Goal: Information Seeking & Learning: Learn about a topic

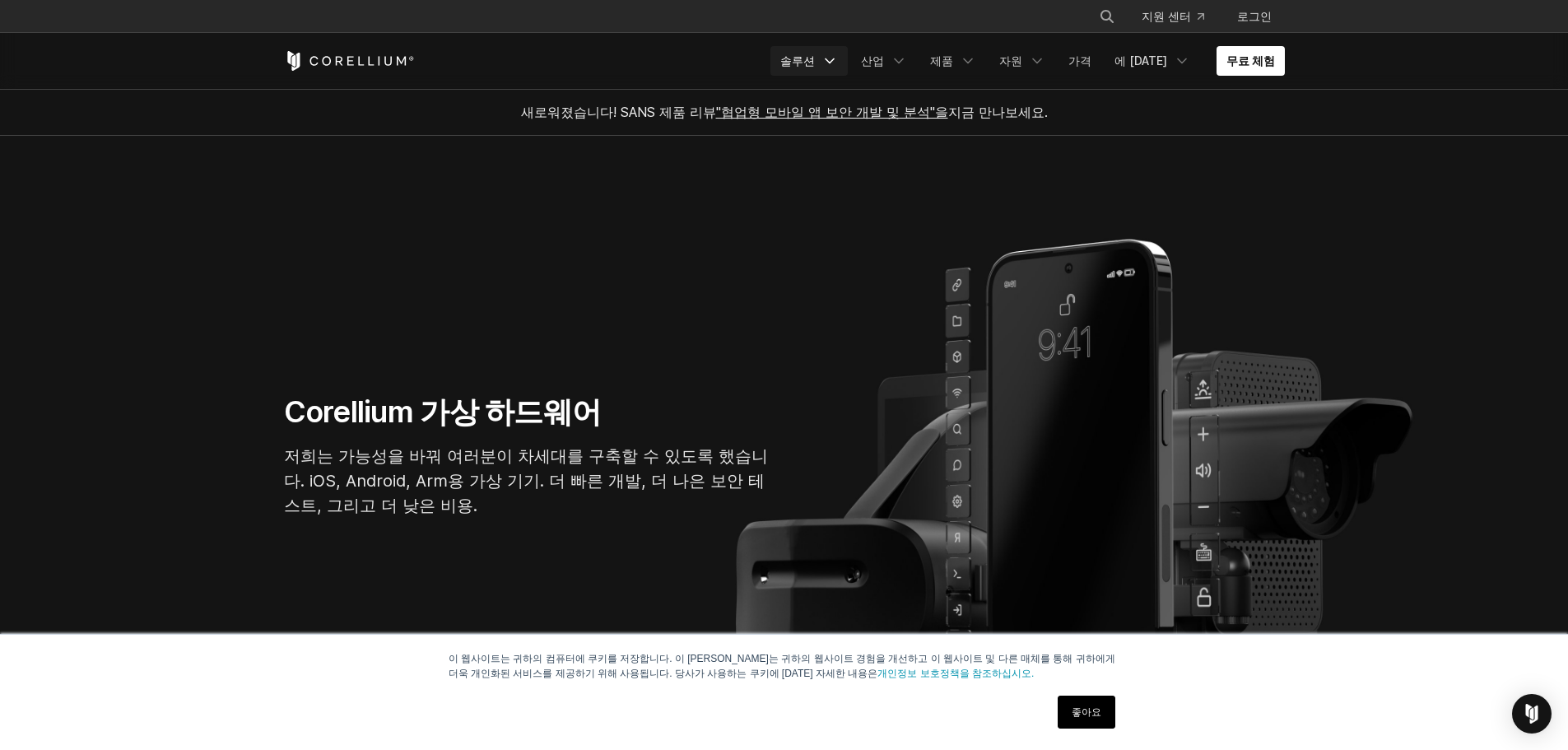
click at [837, 66] on icon "탐색 메뉴" at bounding box center [829, 61] width 16 height 16
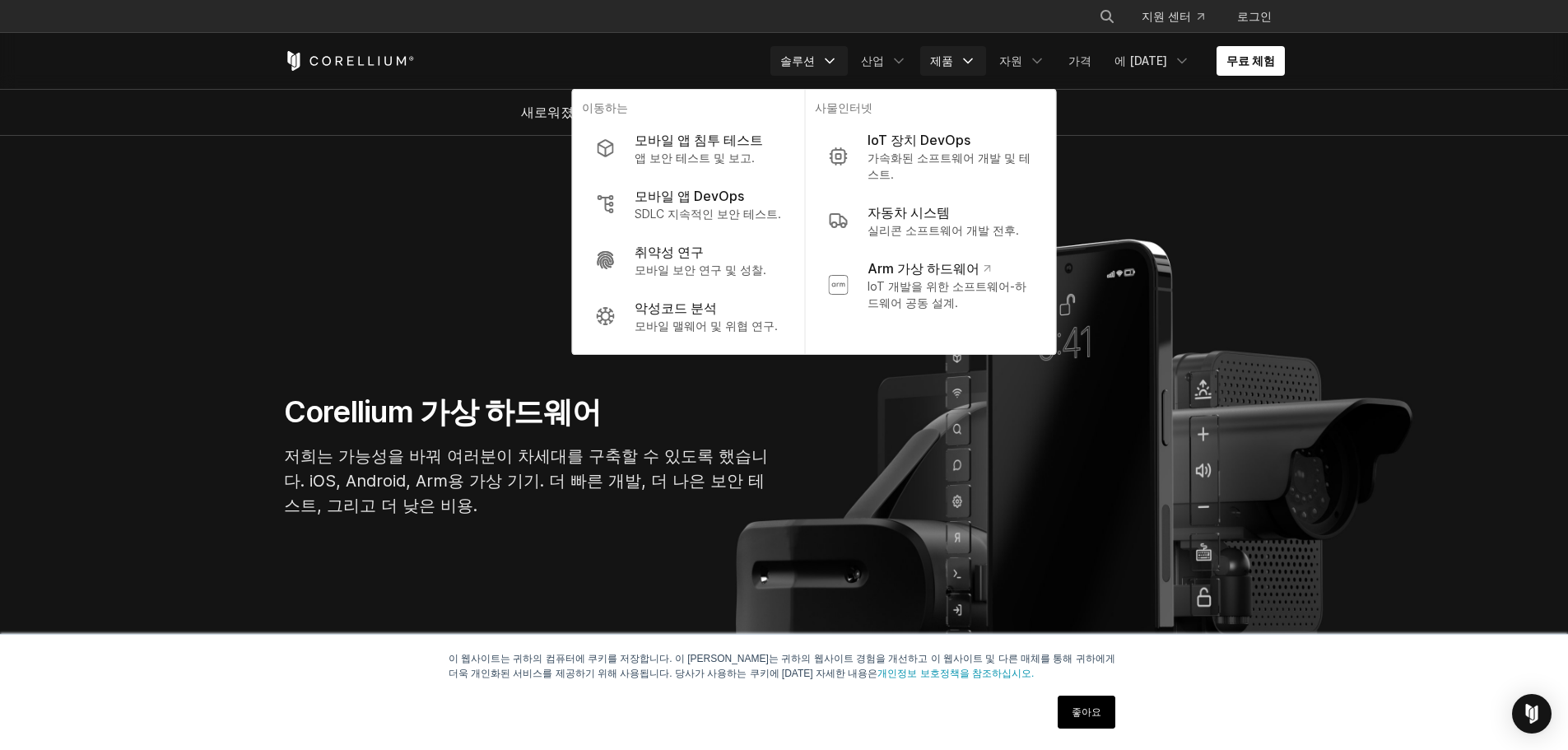
click at [952, 56] on font "제품" at bounding box center [941, 60] width 23 height 14
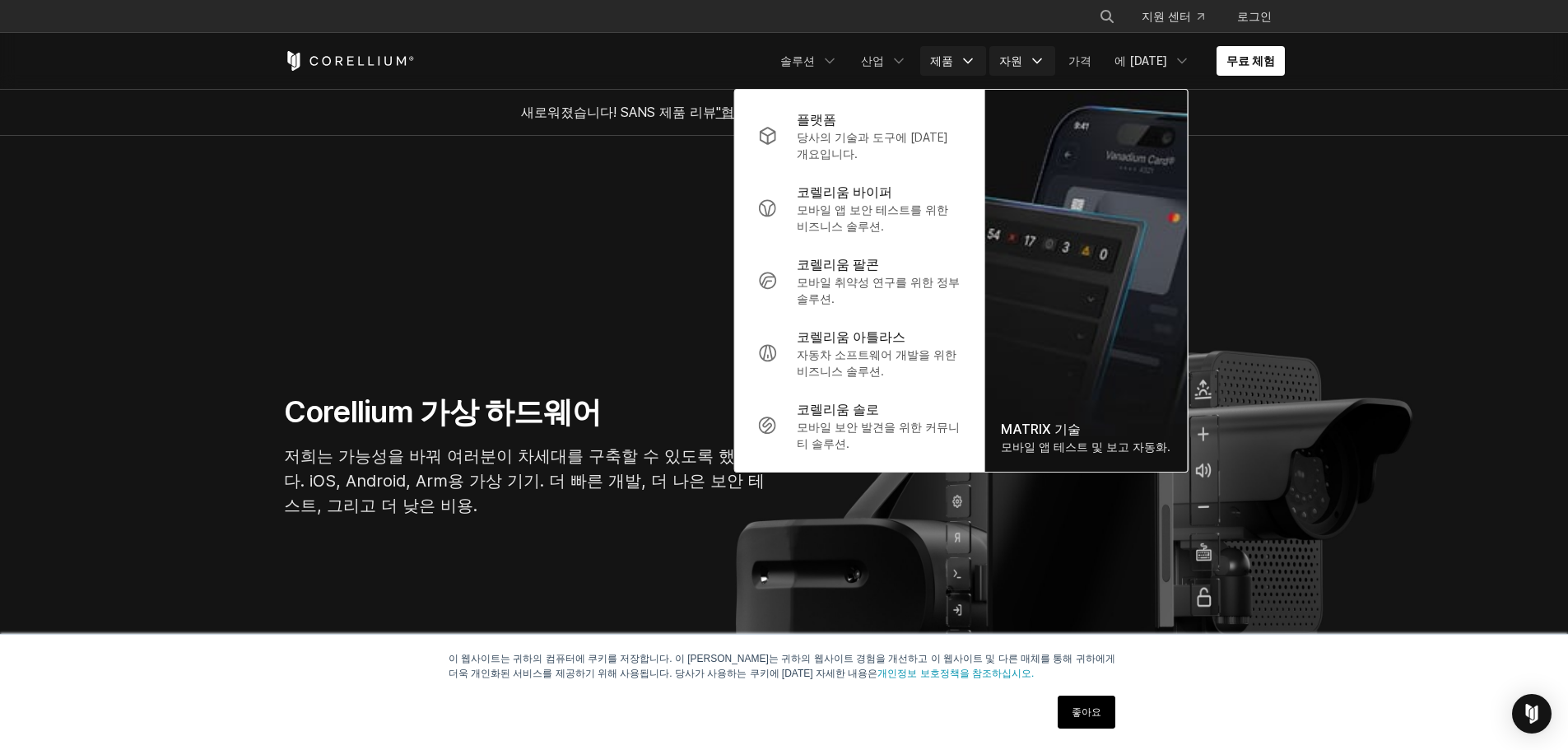
click at [1036, 58] on link "자원" at bounding box center [1022, 60] width 66 height 29
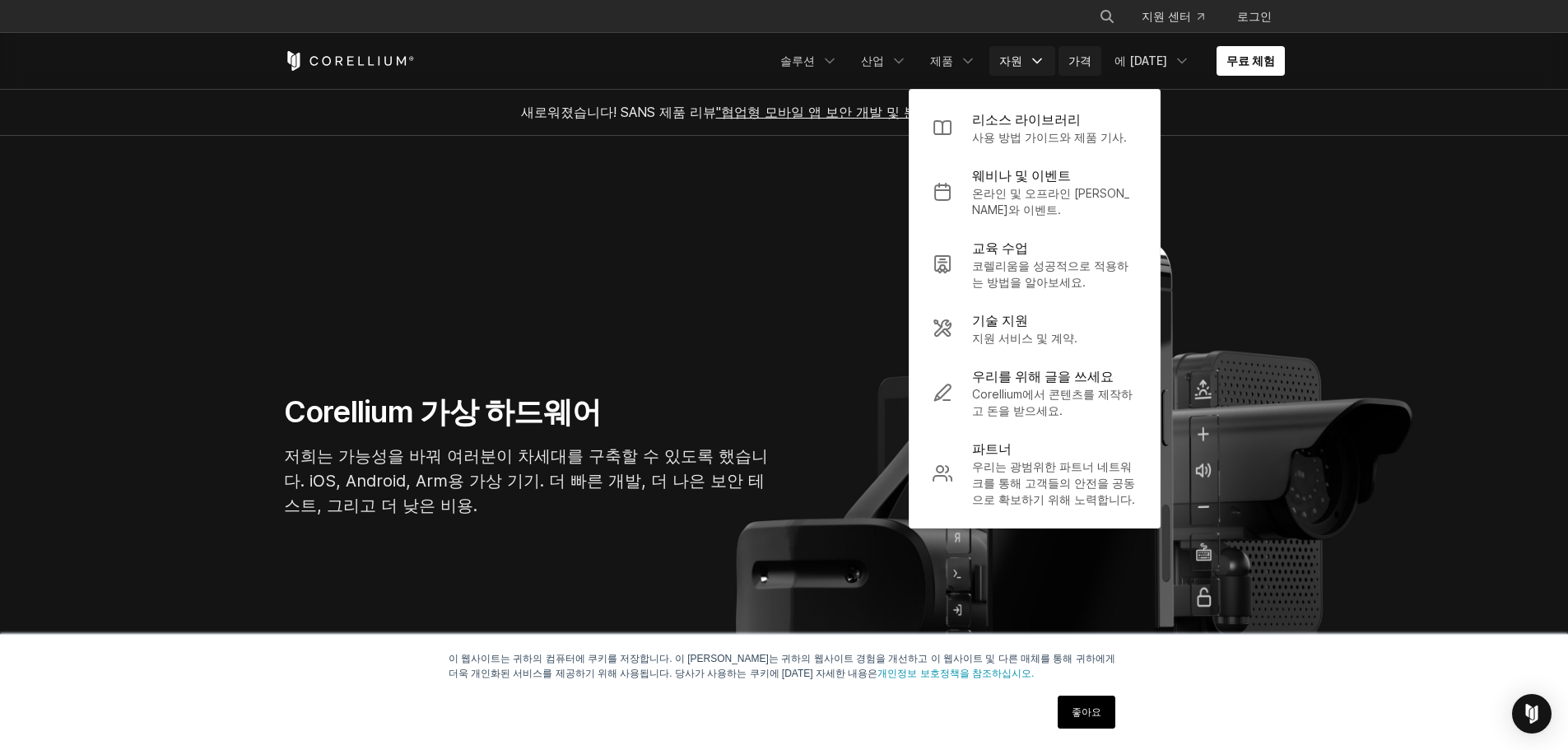
click at [1089, 53] on font "가격" at bounding box center [1080, 61] width 23 height 16
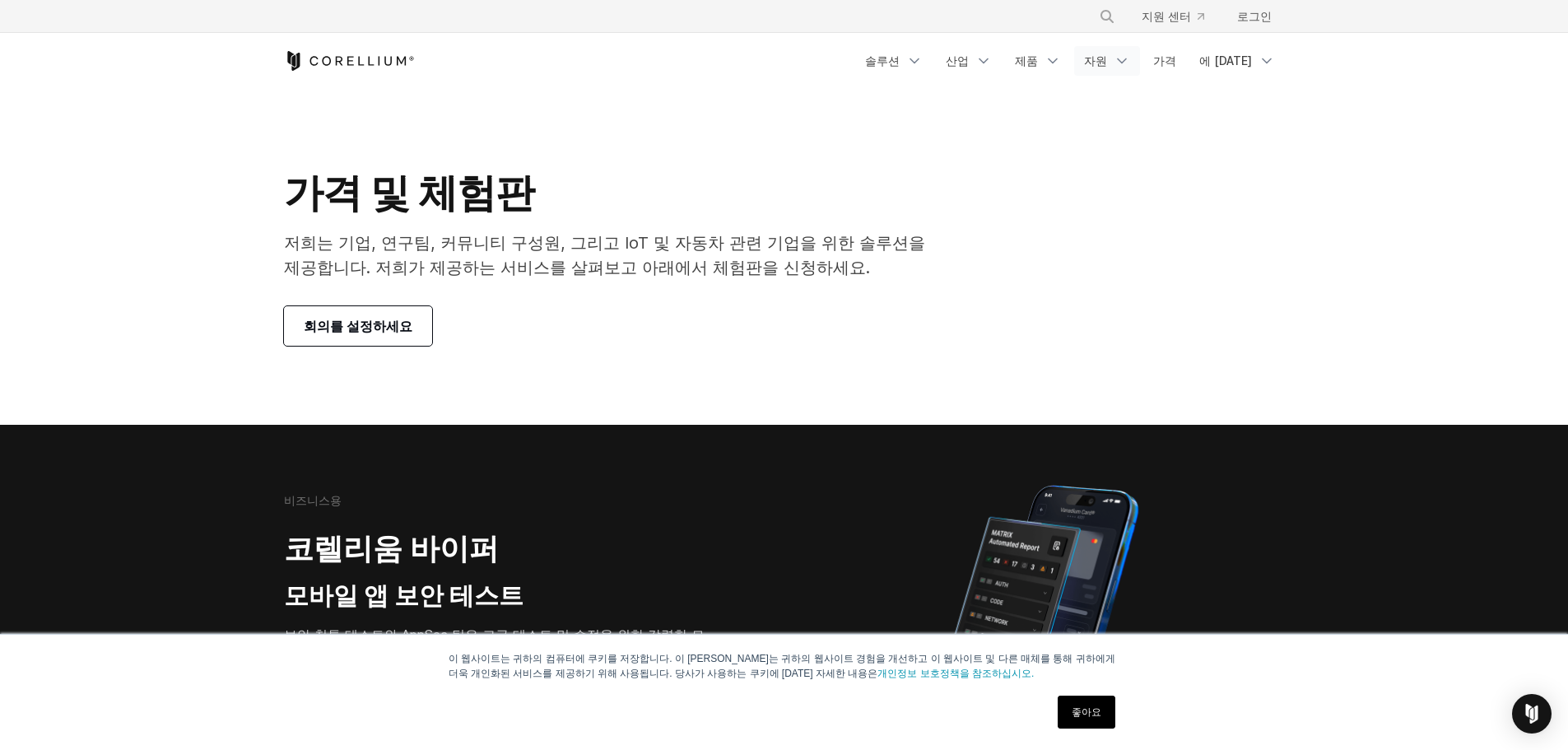
click at [1130, 55] on icon "탐색 메뉴" at bounding box center [1122, 61] width 16 height 16
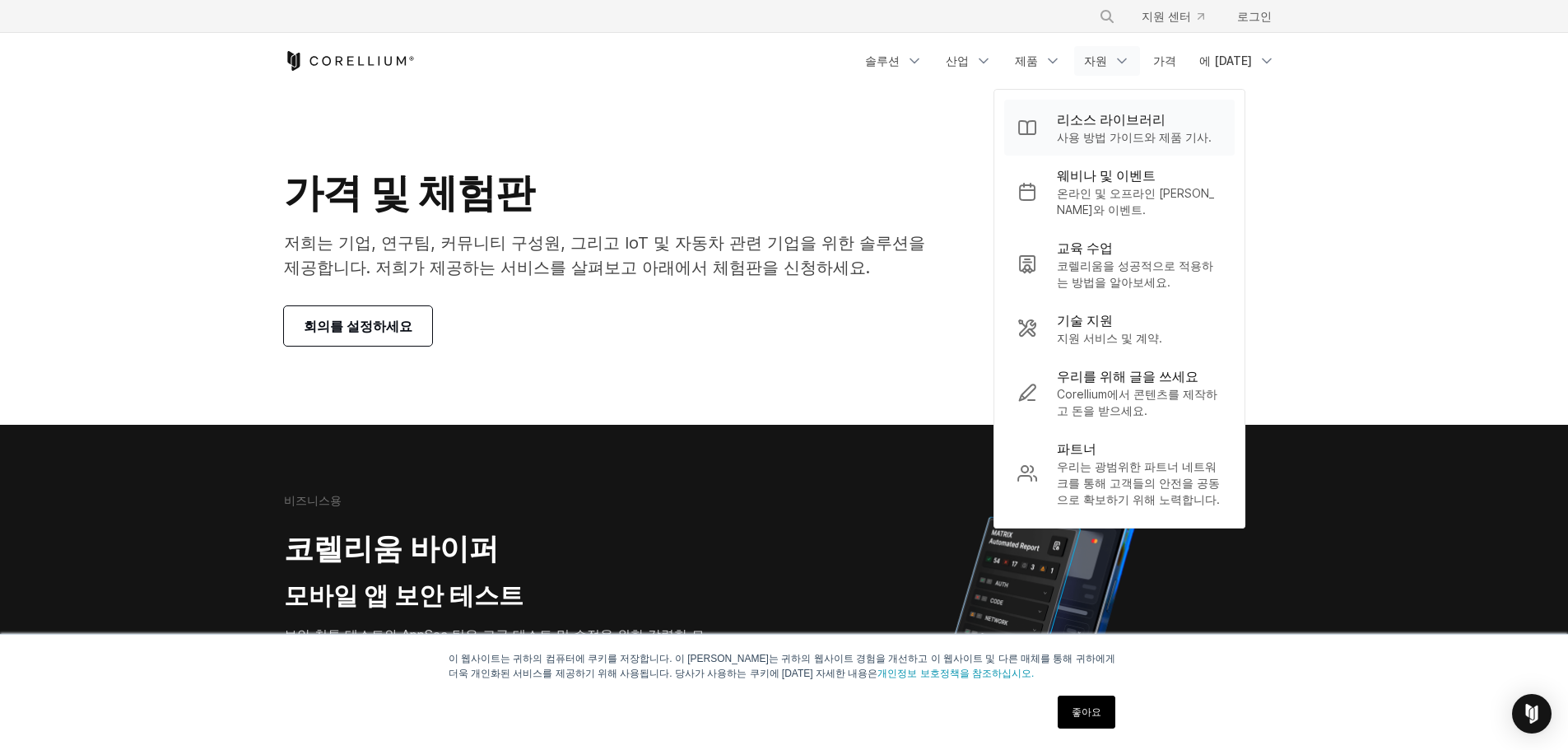
click at [1122, 136] on font "사용 방법 가이드와 제품 기사." at bounding box center [1134, 136] width 155 height 14
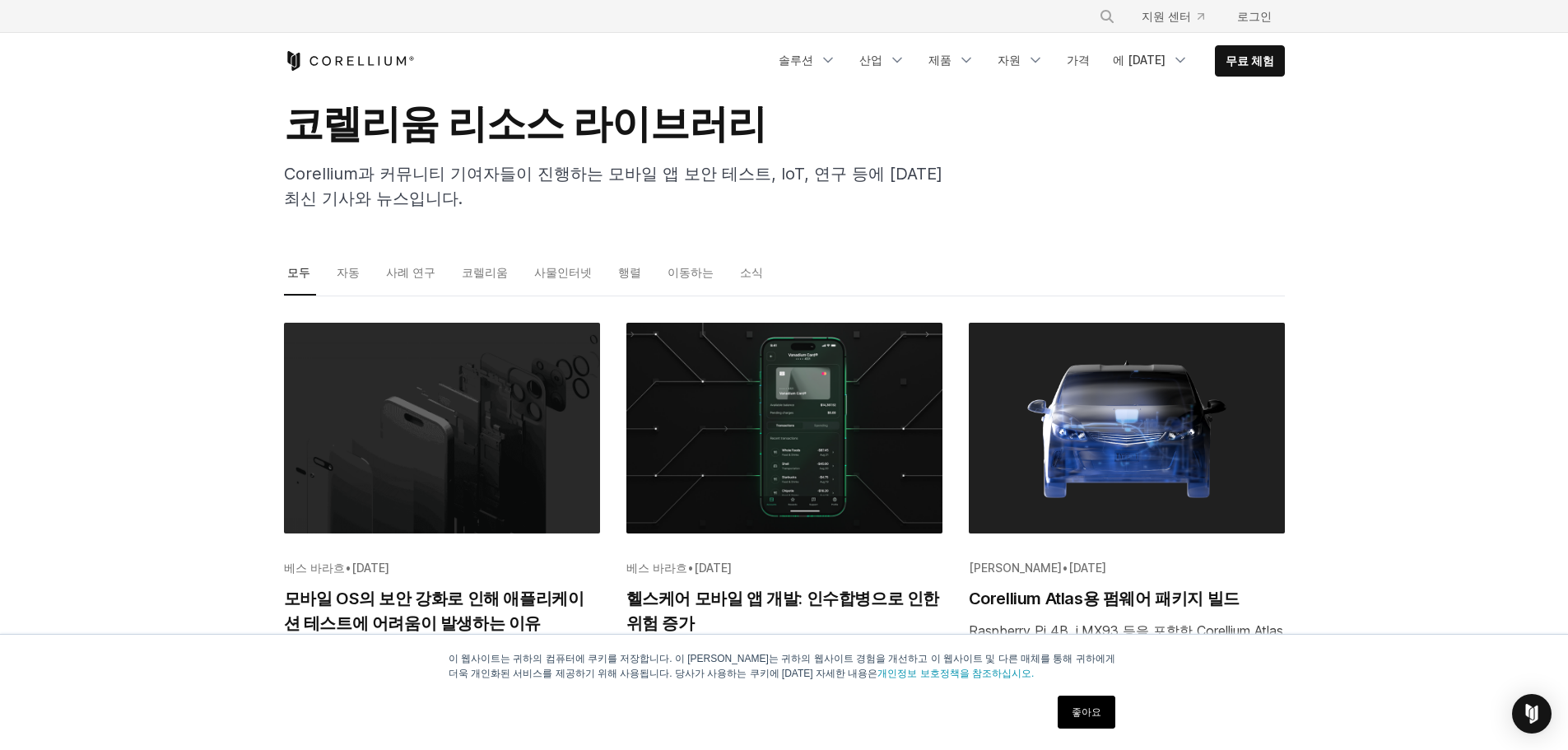
scroll to position [82, 0]
